Goal: Task Accomplishment & Management: Manage account settings

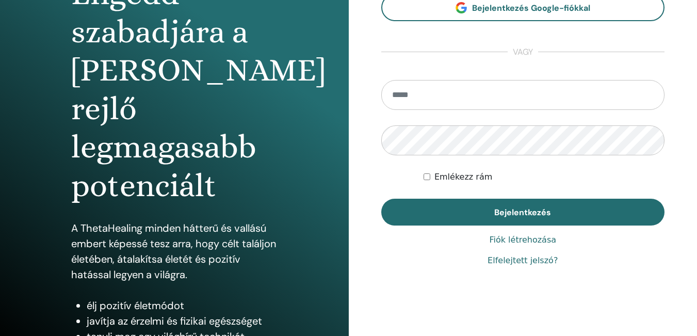
scroll to position [155, 0]
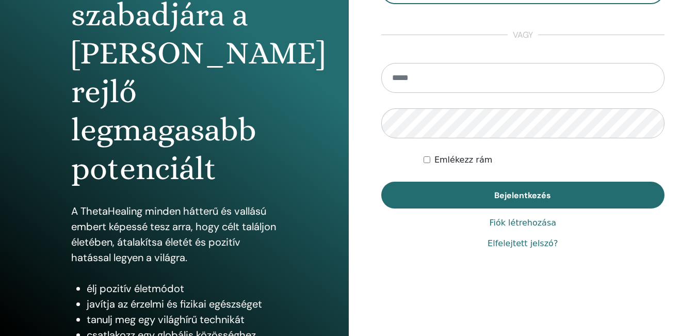
click at [532, 240] on font "Elfelejtett jelszó?" at bounding box center [523, 243] width 70 height 10
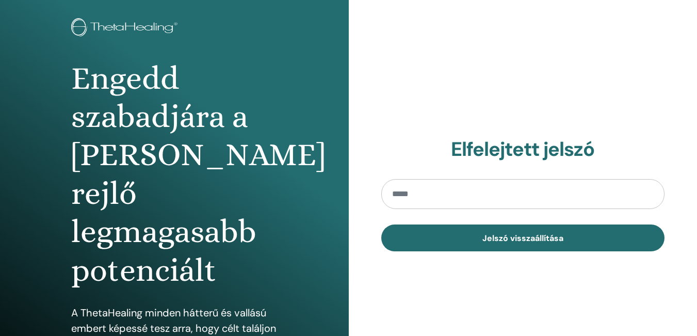
scroll to position [103, 0]
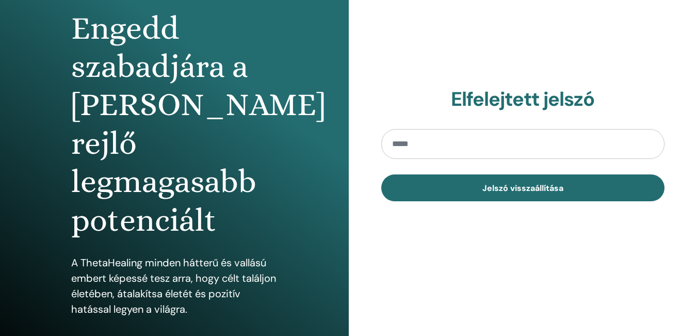
click at [450, 152] on input "email" at bounding box center [523, 144] width 284 height 30
type input "**********"
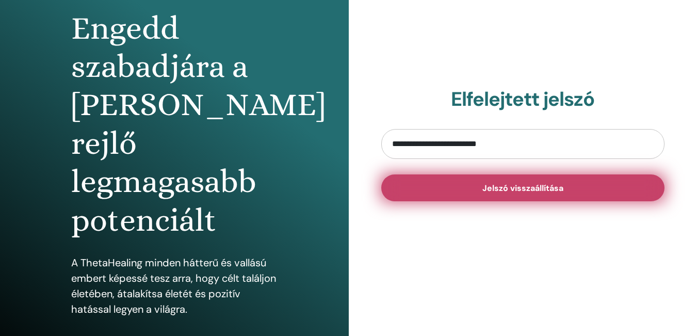
click at [544, 185] on font "Jelszó visszaállítása" at bounding box center [522, 188] width 81 height 11
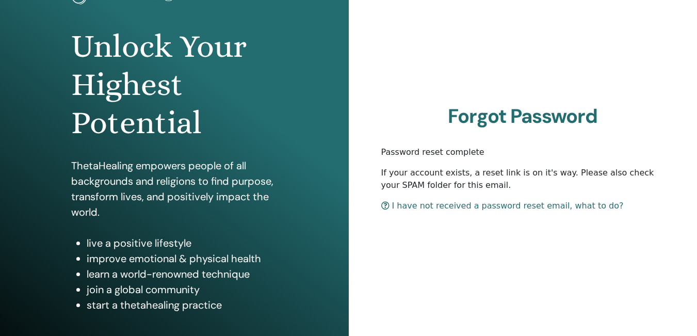
scroll to position [103, 0]
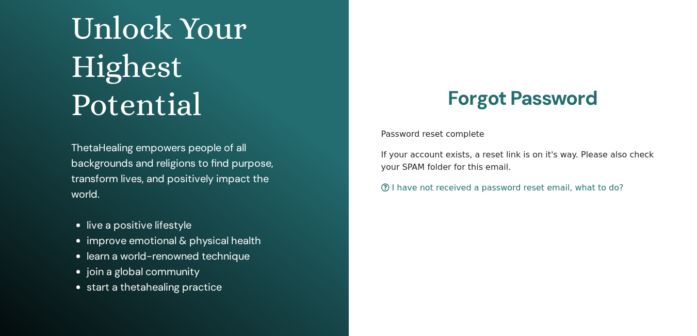
click at [479, 187] on link "I have not received a password reset email, what to do?" at bounding box center [502, 188] width 243 height 10
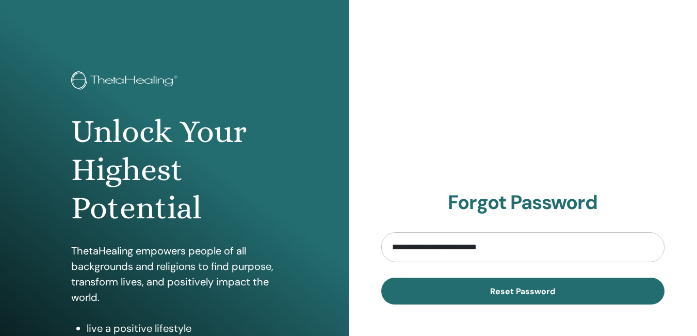
scroll to position [103, 0]
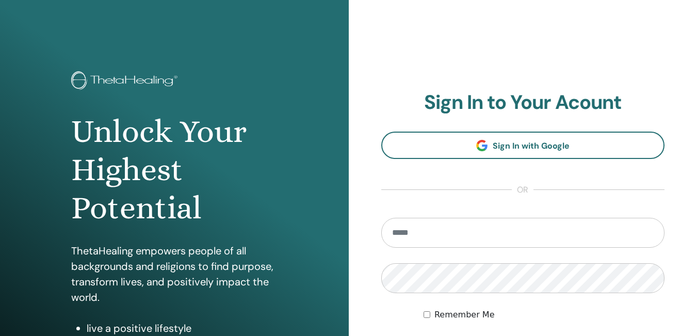
scroll to position [155, 0]
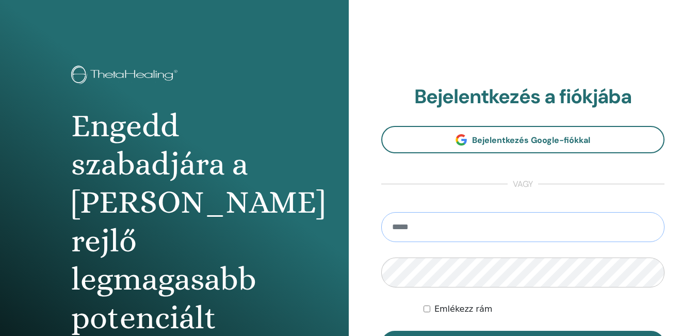
scroll to position [5, 0]
